Goal: Task Accomplishment & Management: Complete application form

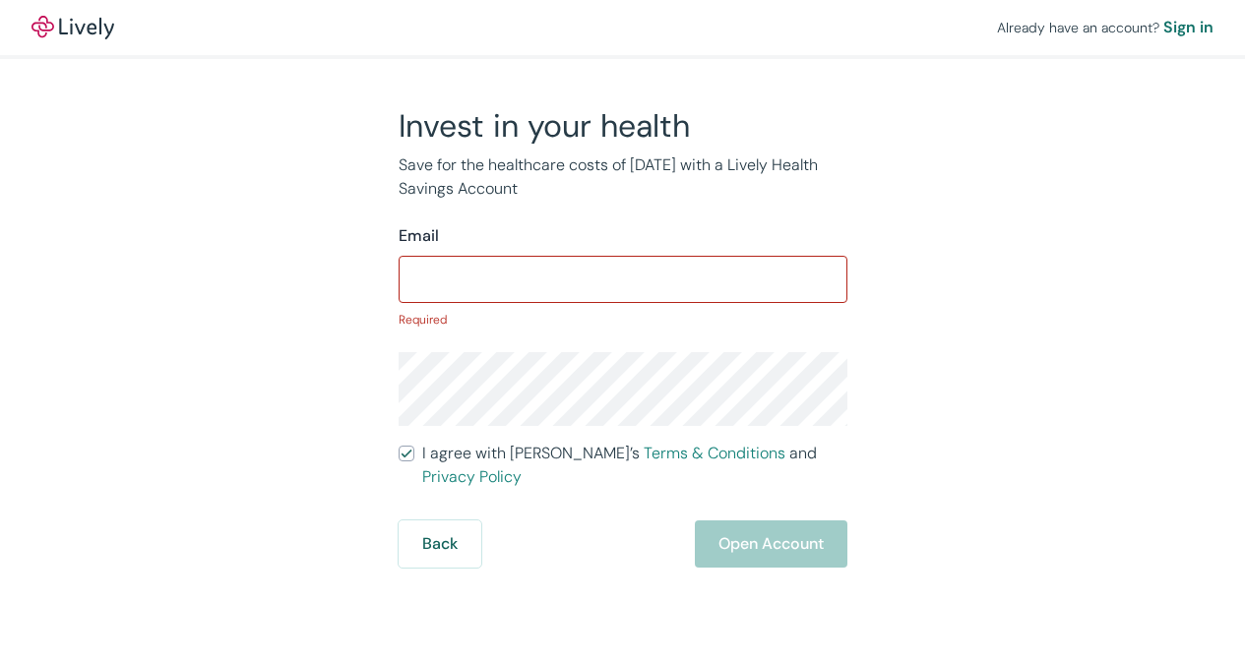
click at [399, 446] on input "I agree with Lively’s Terms & Conditions and Privacy Policy" at bounding box center [407, 454] width 16 height 16
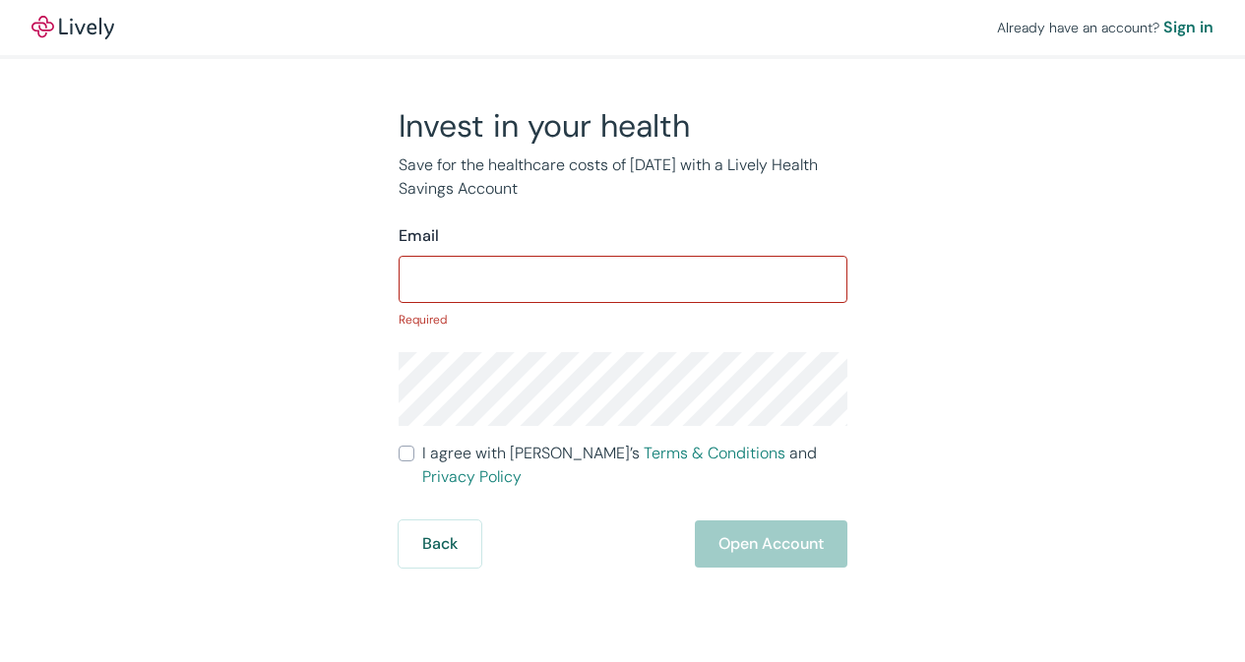
click at [399, 446] on input "I agree with Lively’s Terms & Conditions and Privacy Policy" at bounding box center [407, 454] width 16 height 16
checkbox input "true"
click at [1163, 29] on div "Sign in" at bounding box center [1188, 28] width 50 height 24
